Goal: Information Seeking & Learning: Understand process/instructions

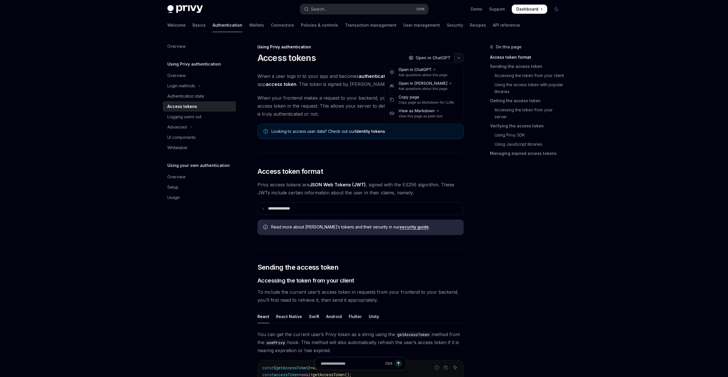
click at [459, 58] on icon "button" at bounding box center [459, 58] width 7 height 2
click at [193, 23] on link "Basics" at bounding box center [199, 25] width 13 height 14
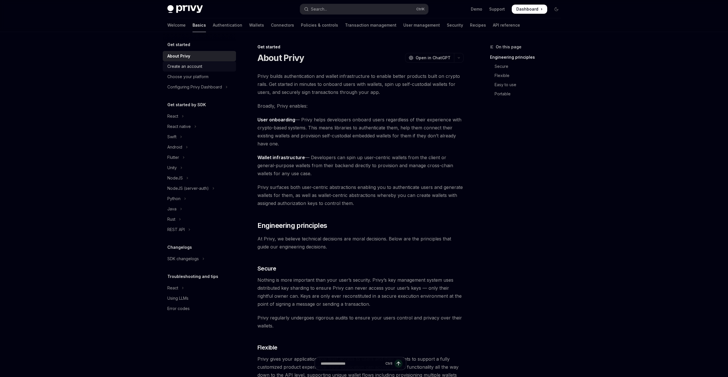
click at [225, 66] on div "Create an account" at bounding box center [199, 66] width 65 height 7
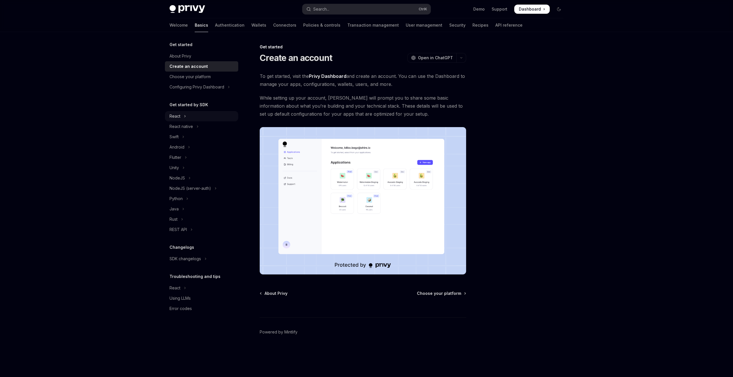
click at [186, 119] on button "React" at bounding box center [201, 116] width 73 height 10
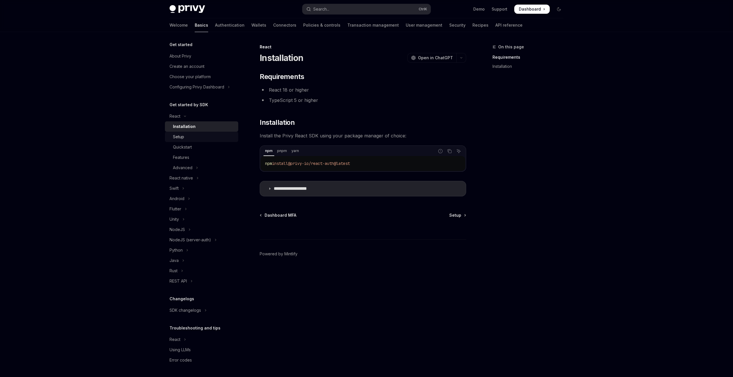
click at [216, 135] on div "Setup" at bounding box center [204, 136] width 62 height 7
type textarea "*"
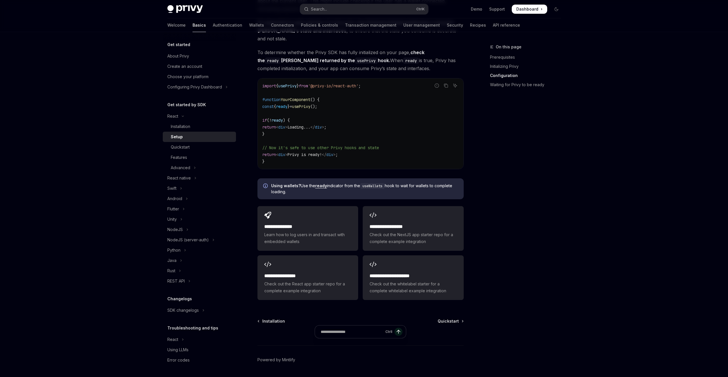
scroll to position [613, 0]
